Goal: Transaction & Acquisition: Purchase product/service

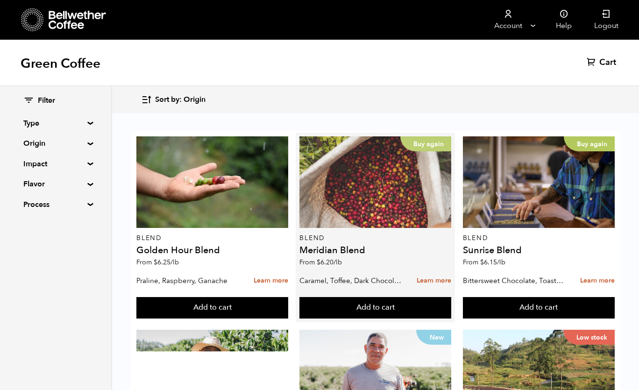
click at [364, 173] on div "Buy again" at bounding box center [375, 182] width 152 height 92
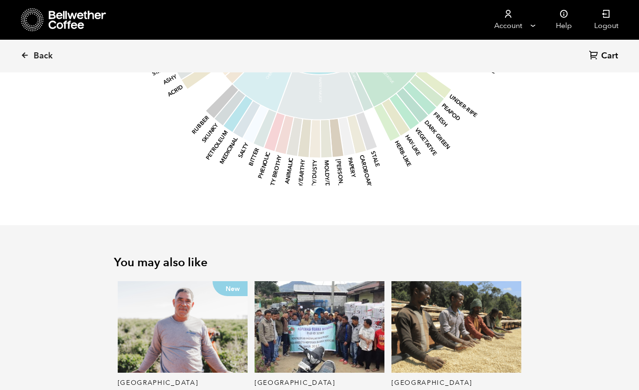
scroll to position [980, 0]
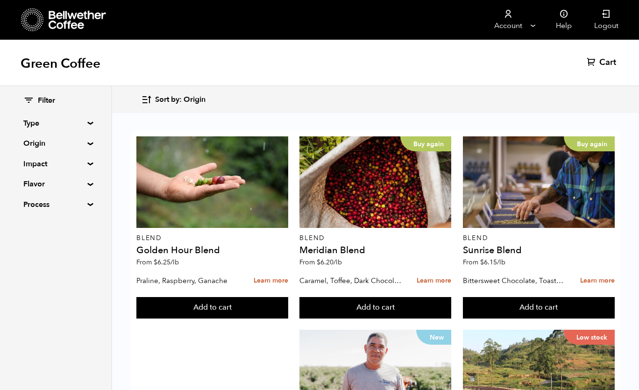
scroll to position [914, 0]
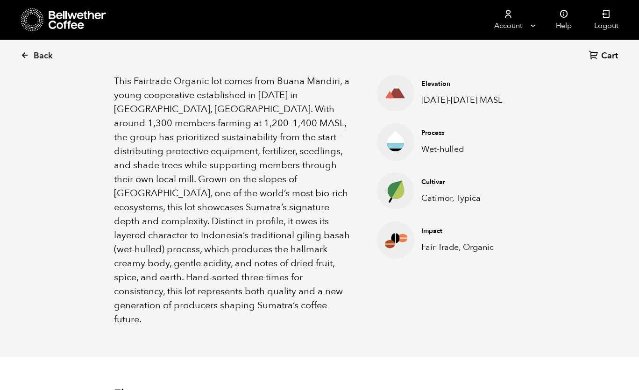
scroll to position [276, 0]
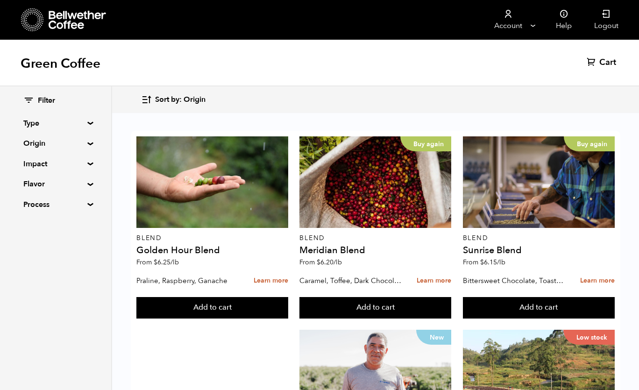
scroll to position [922, 0]
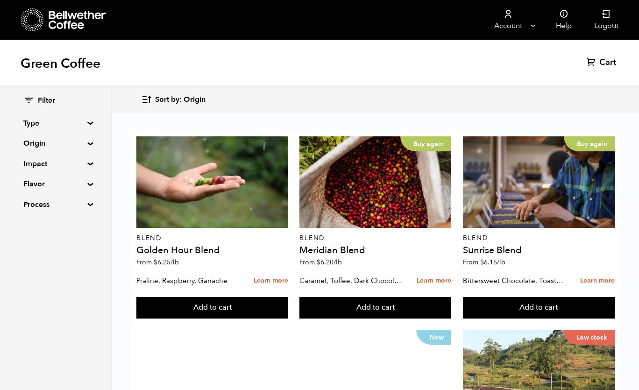
scroll to position [694, 0]
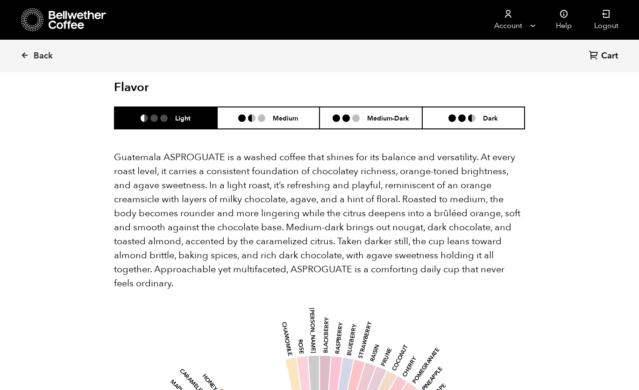
scroll to position [597, 0]
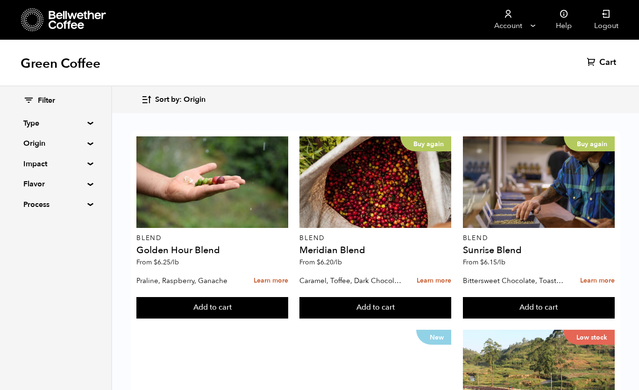
scroll to position [306, 0]
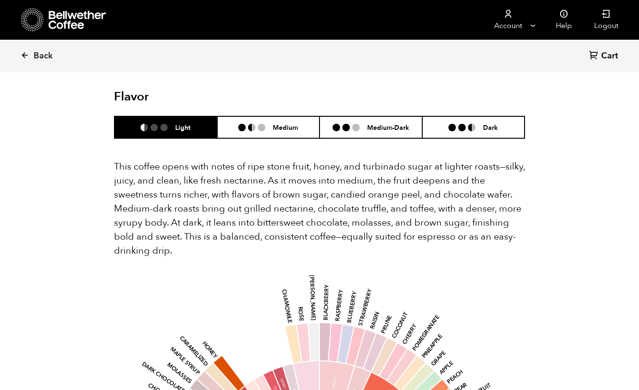
scroll to position [649, 0]
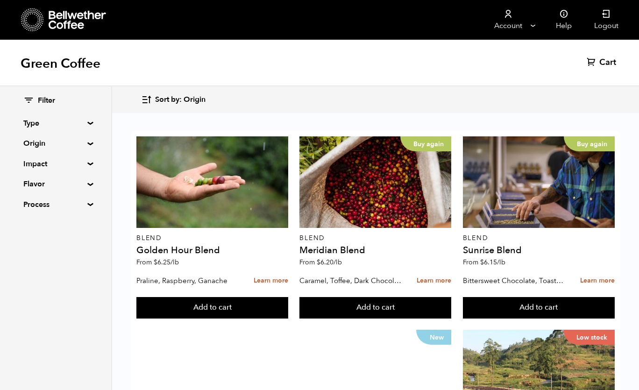
scroll to position [811, 0]
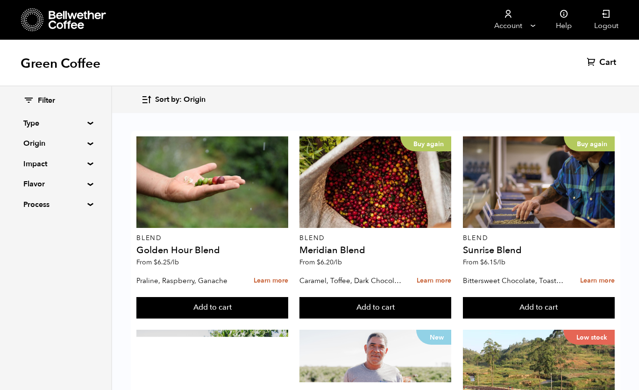
scroll to position [922, 0]
